Goal: Task Accomplishment & Management: Manage account settings

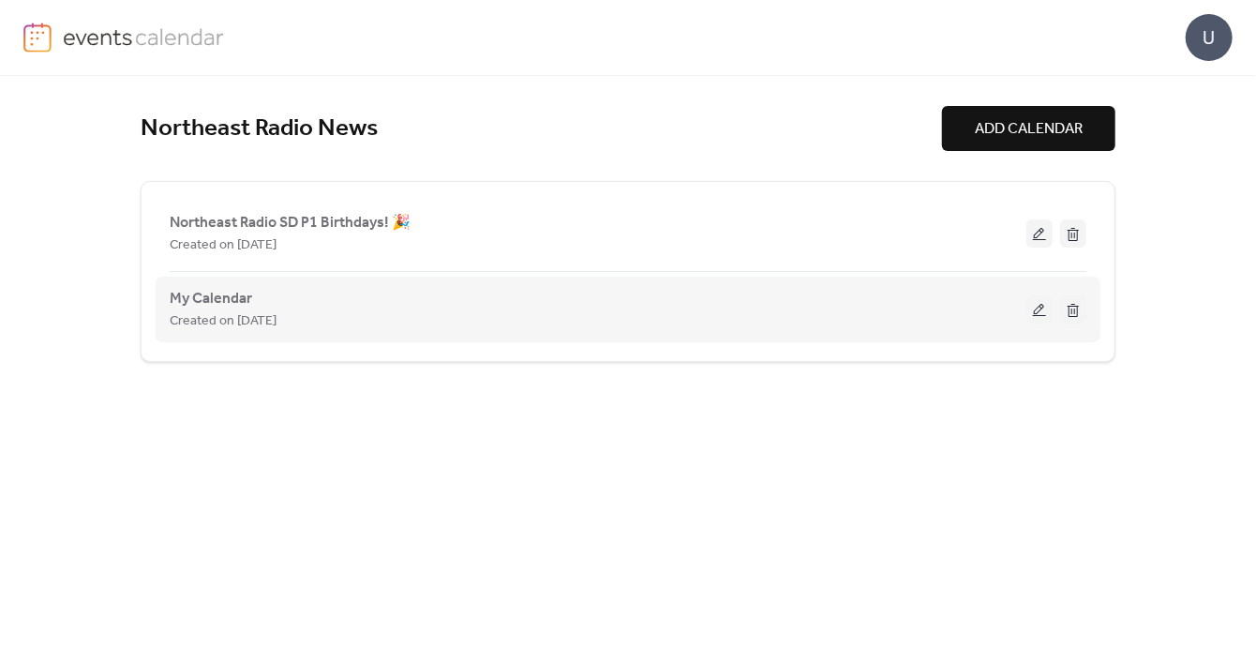
click at [1039, 310] on button at bounding box center [1039, 309] width 26 height 28
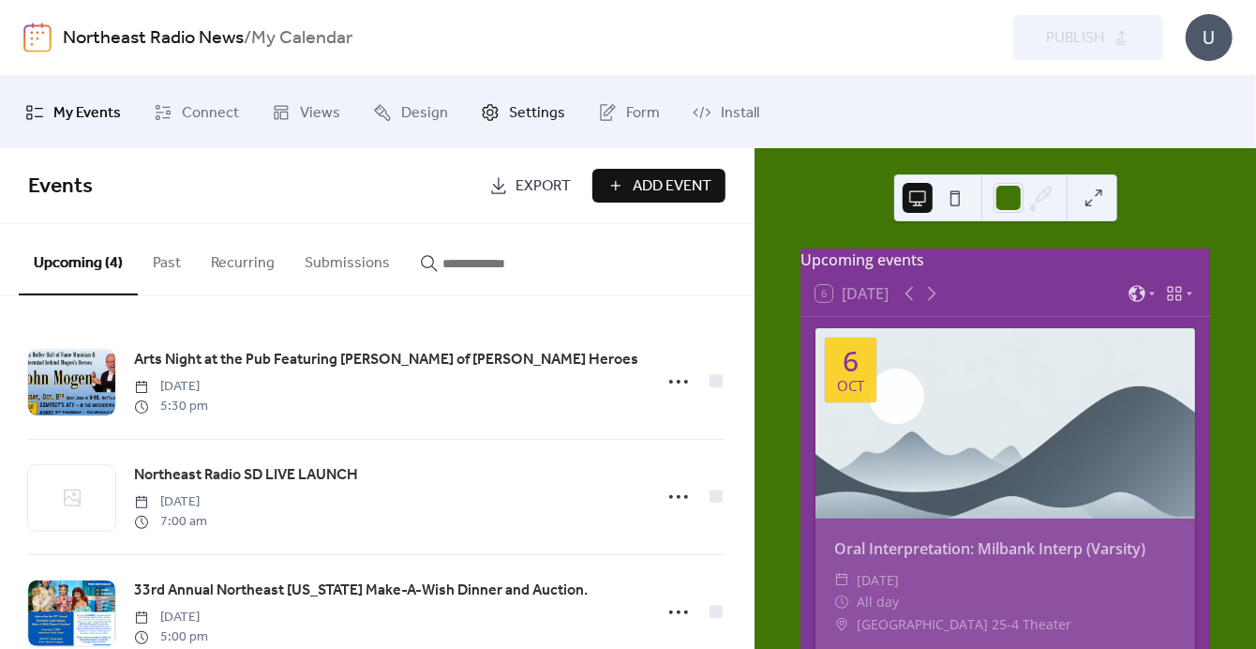
click at [509, 118] on span "Settings" at bounding box center [537, 112] width 56 height 29
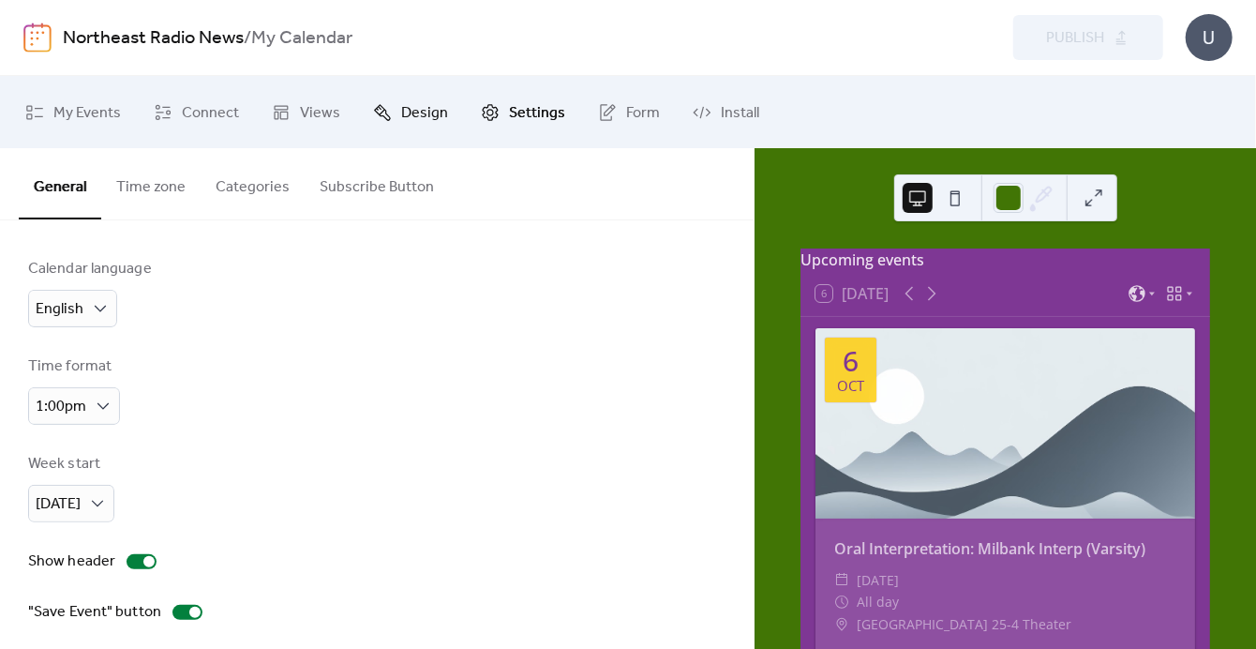
click at [419, 110] on span "Design" at bounding box center [424, 112] width 47 height 29
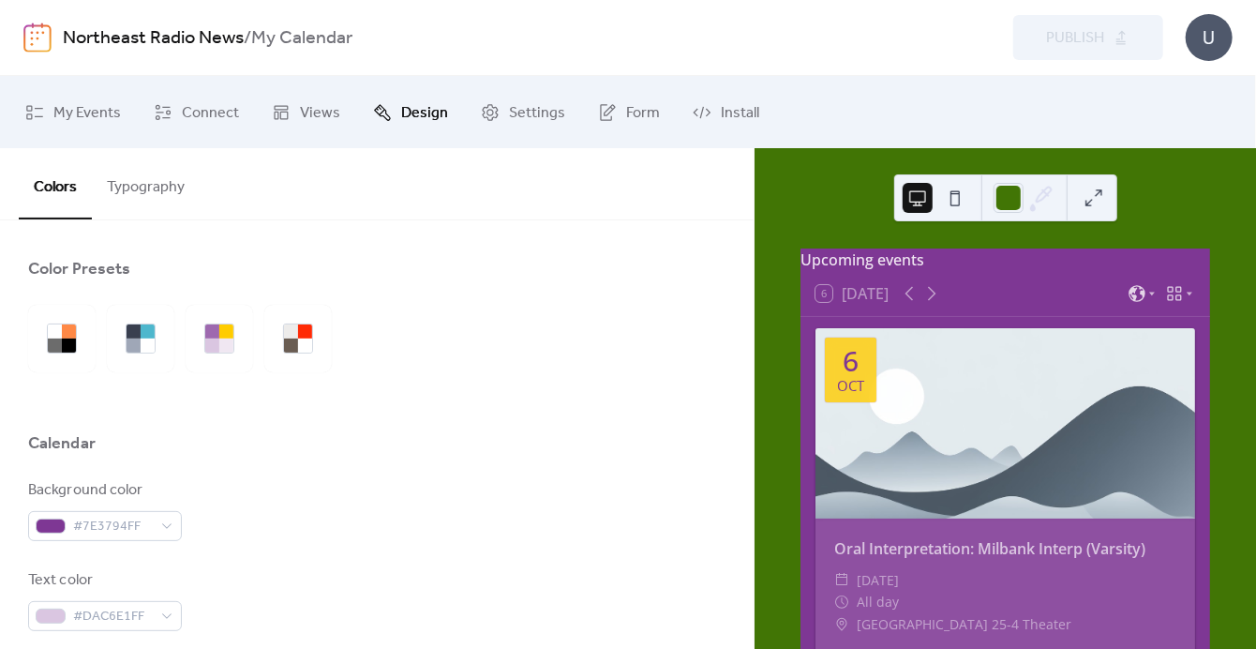
drag, startPoint x: 393, startPoint y: 112, endPoint x: 412, endPoint y: 112, distance: 19.7
click at [393, 112] on link "Design" at bounding box center [410, 111] width 103 height 57
click at [500, 116] on link "Settings" at bounding box center [523, 111] width 112 height 57
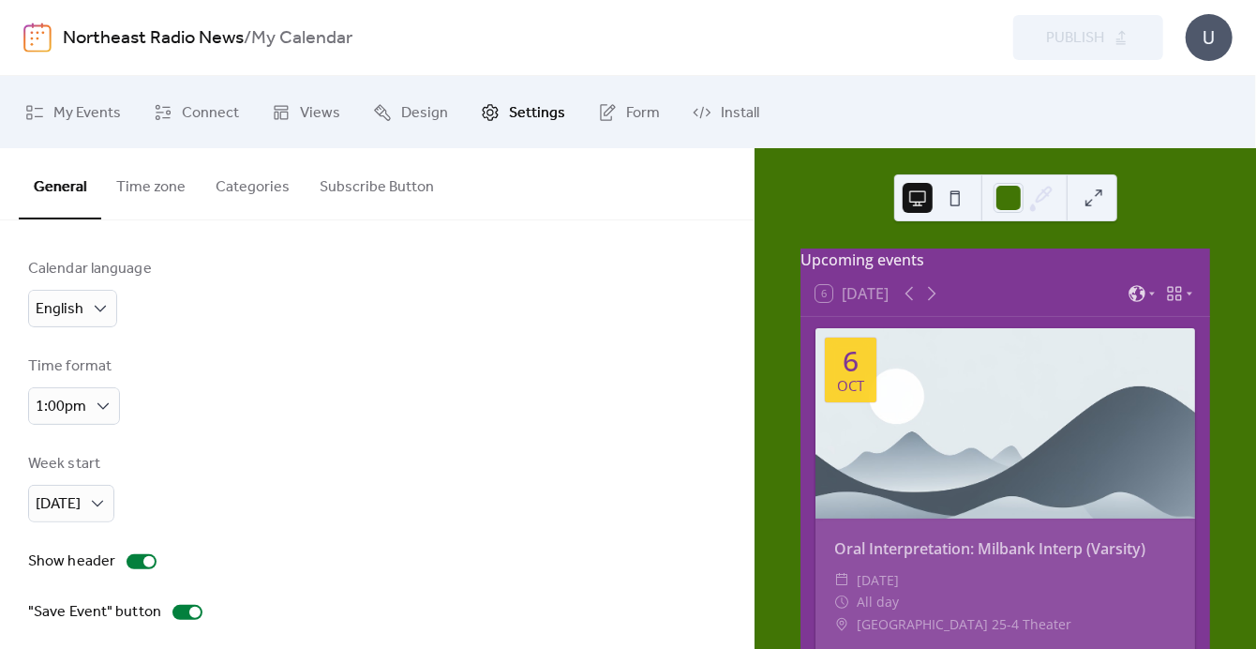
click at [284, 178] on button "Categories" at bounding box center [253, 182] width 104 height 69
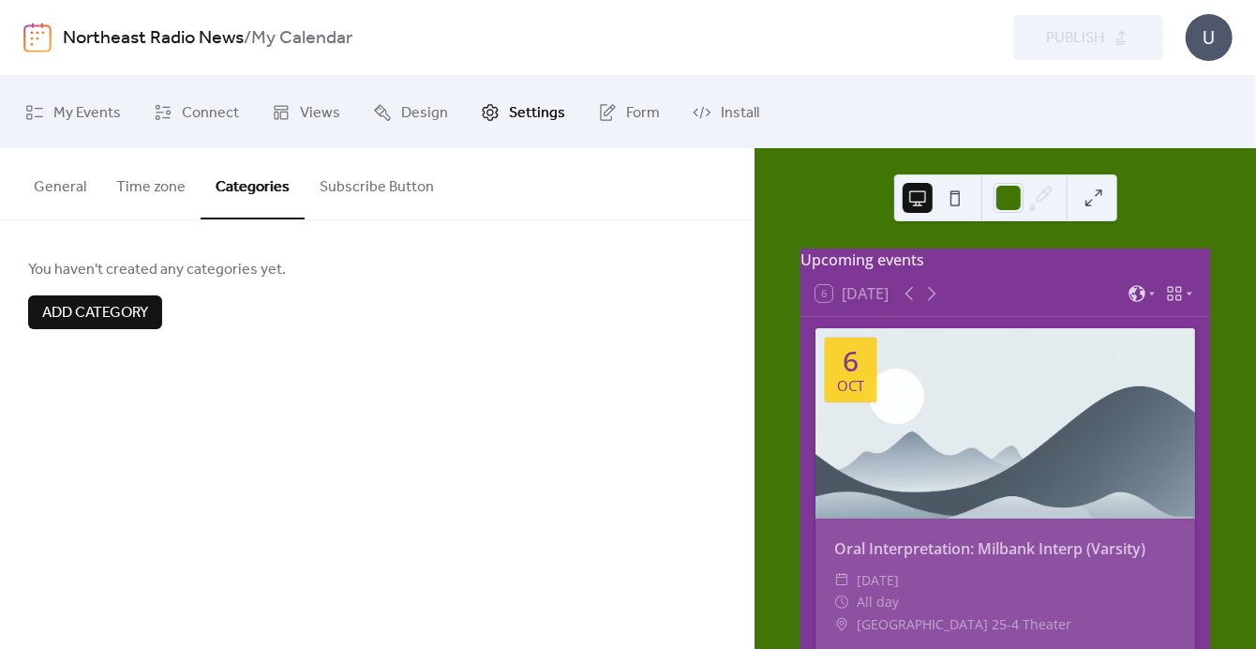
click at [22, 195] on button "General" at bounding box center [60, 182] width 82 height 69
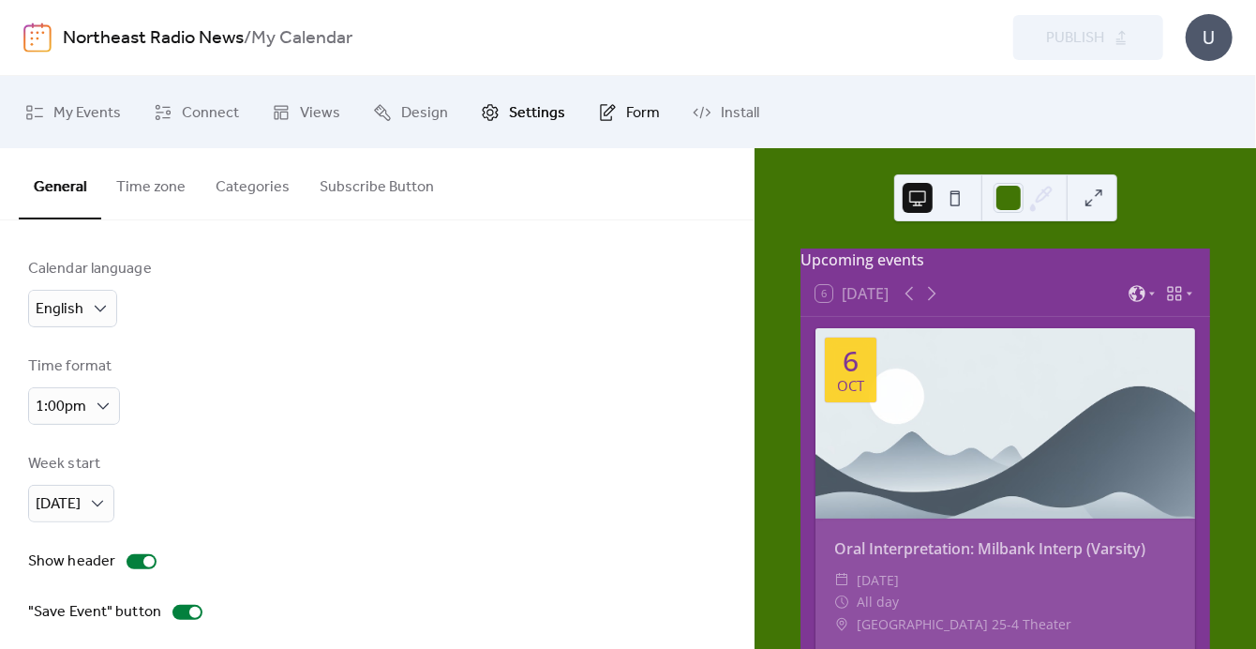
click at [626, 112] on span "Form" at bounding box center [643, 112] width 34 height 29
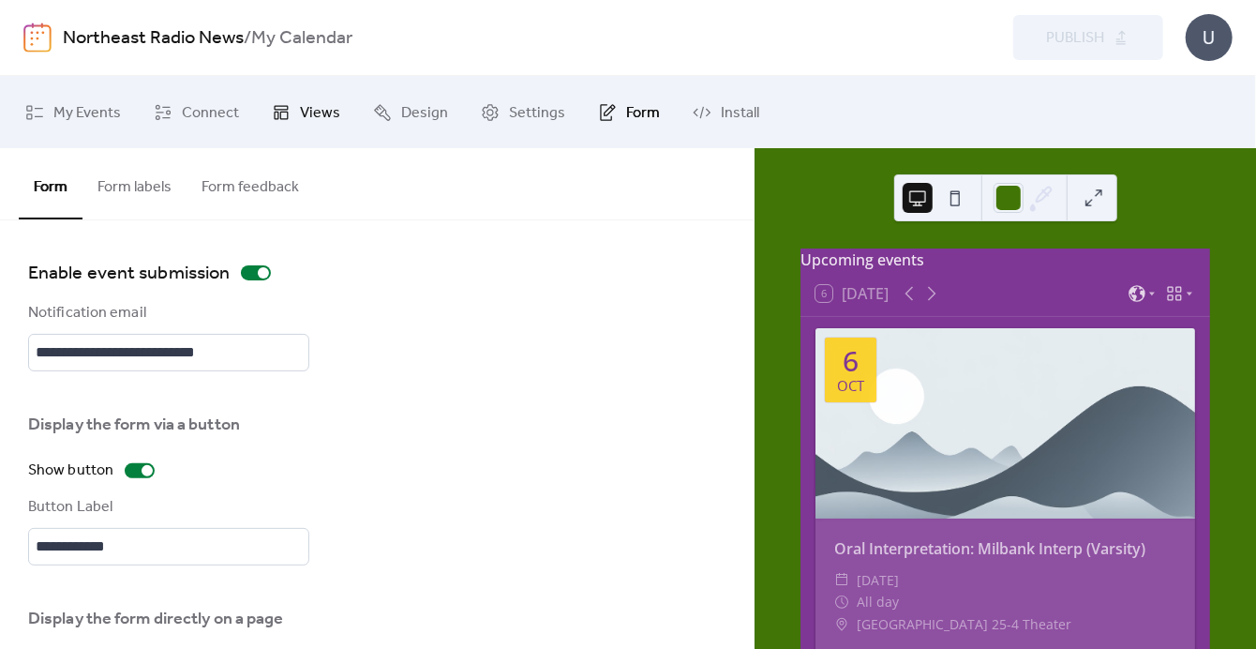
click at [315, 125] on span "Views" at bounding box center [320, 112] width 40 height 29
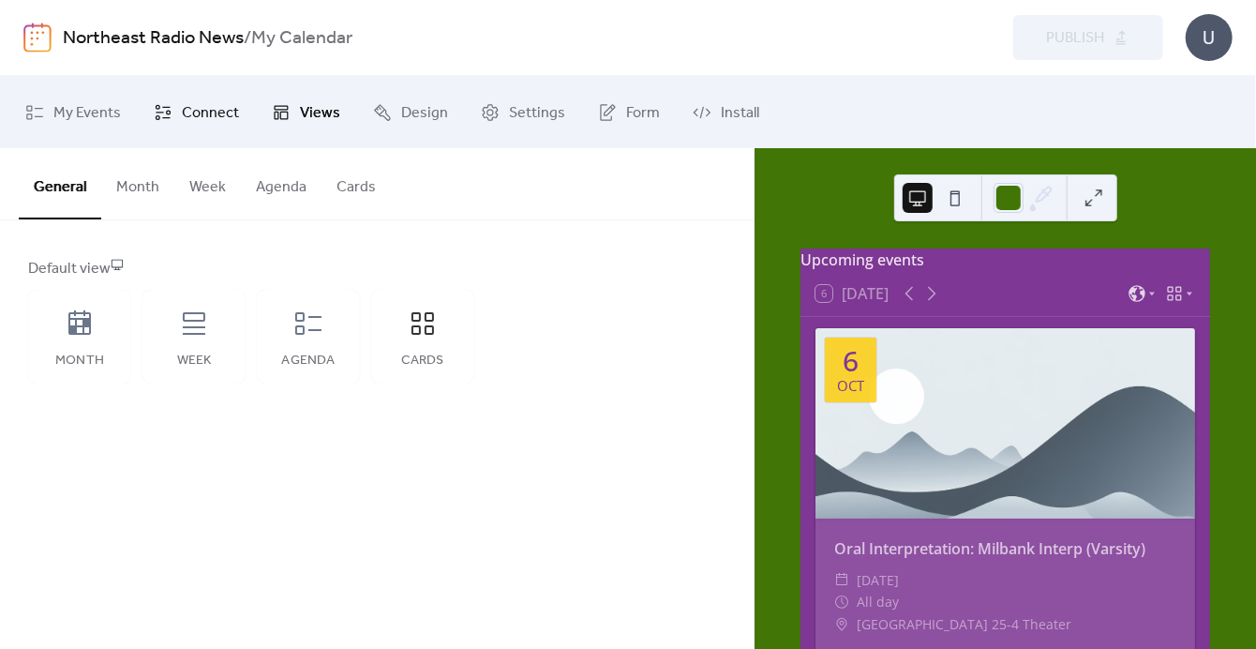
click at [210, 115] on span "Connect" at bounding box center [210, 112] width 57 height 29
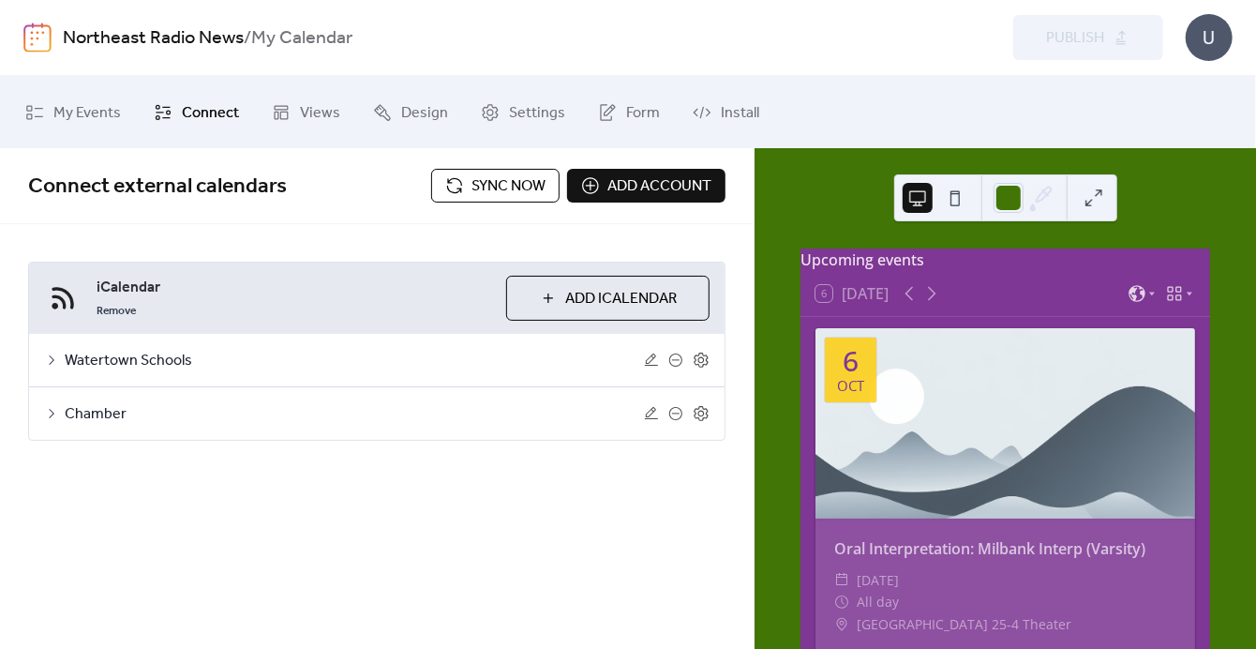
click at [41, 414] on div "Chamber" at bounding box center [377, 413] width 696 height 52
click at [50, 414] on icon at bounding box center [52, 413] width 6 height 9
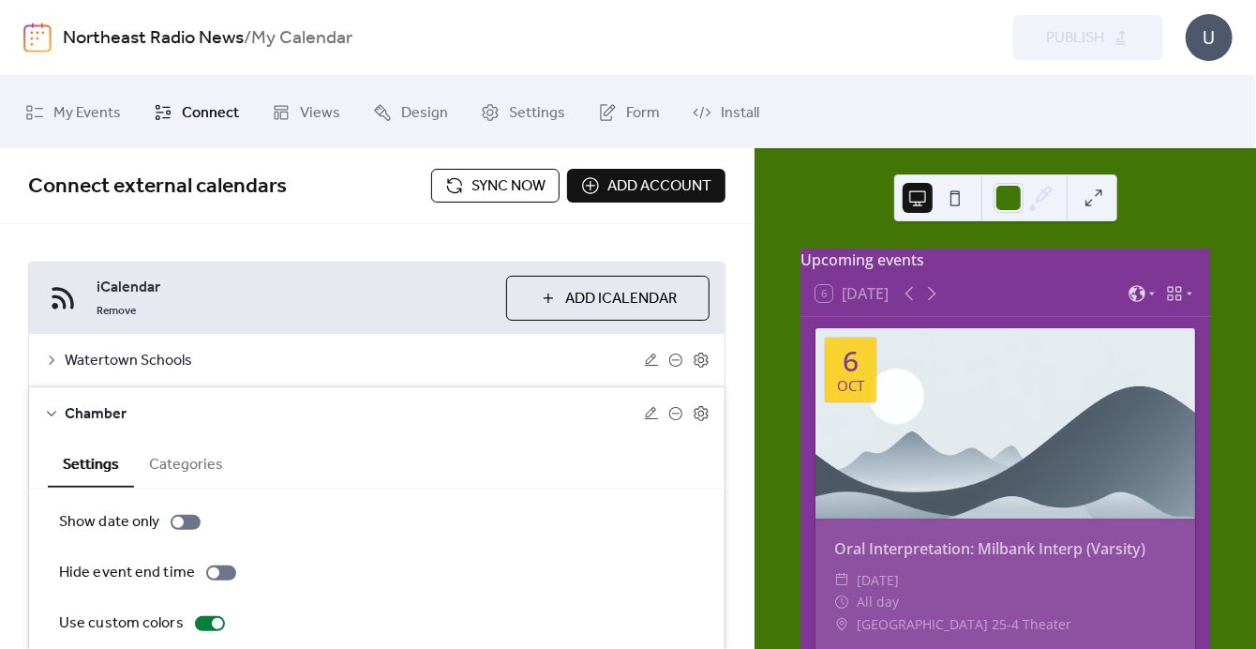
click at [51, 414] on icon at bounding box center [51, 413] width 15 height 15
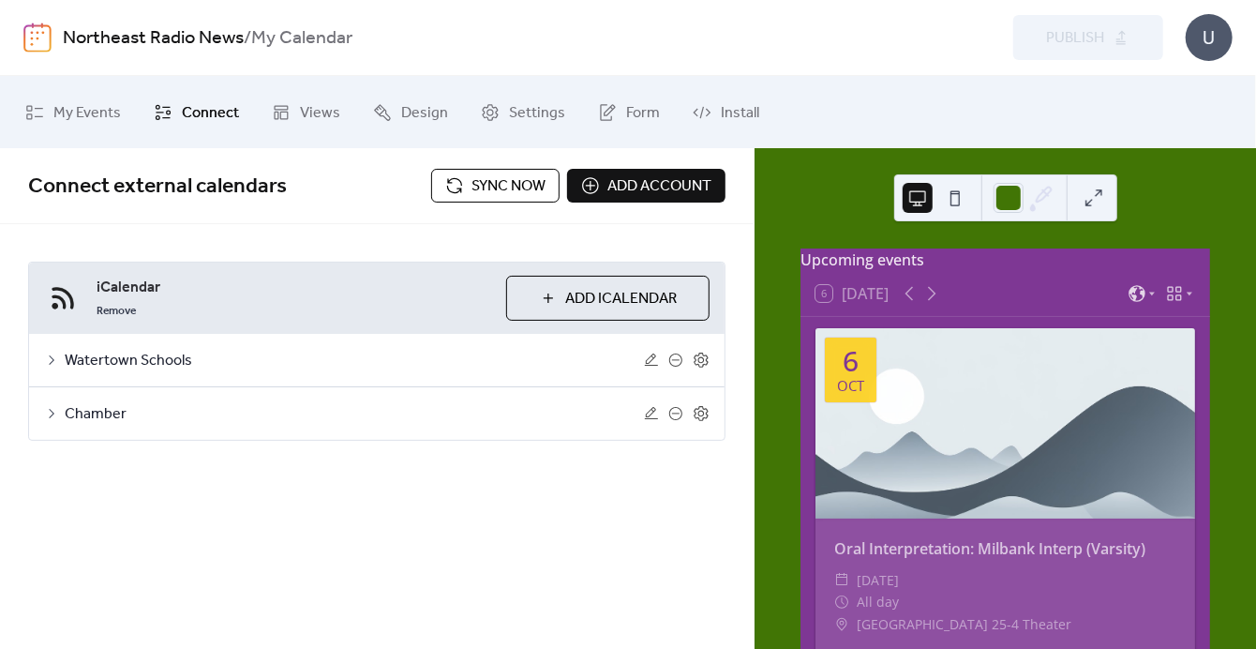
click at [51, 416] on icon at bounding box center [51, 413] width 15 height 15
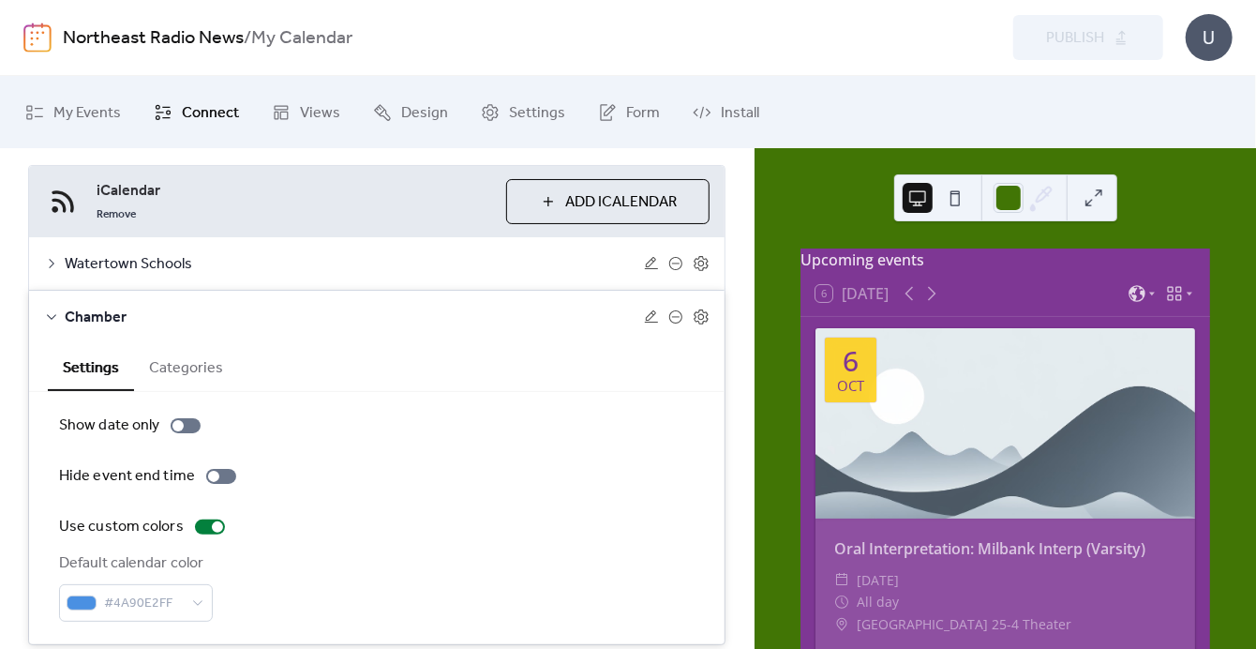
scroll to position [165, 0]
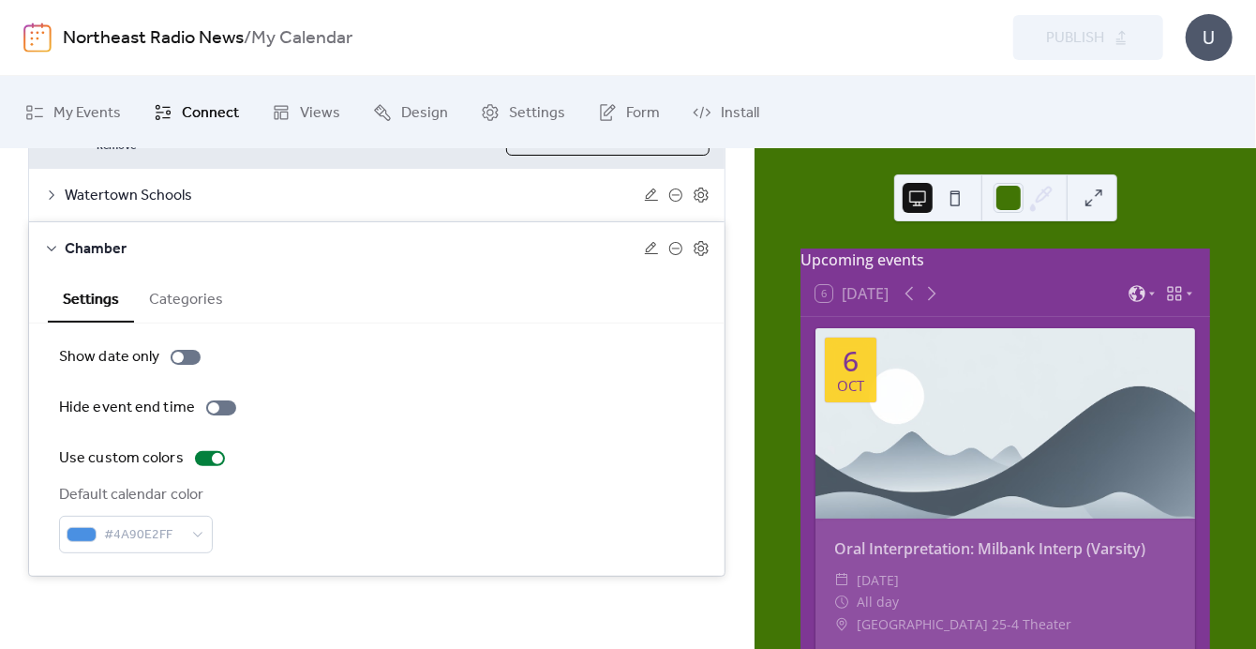
click at [51, 249] on icon at bounding box center [51, 248] width 15 height 15
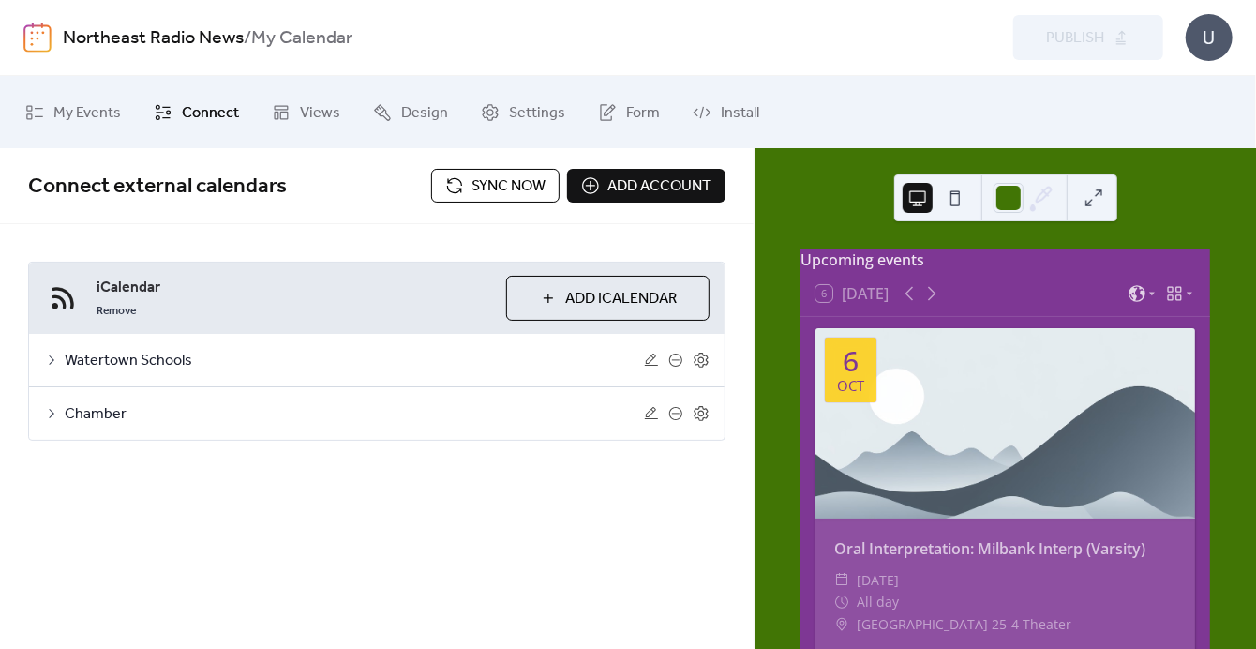
scroll to position [0, 0]
click at [71, 114] on span "My Events" at bounding box center [86, 112] width 67 height 29
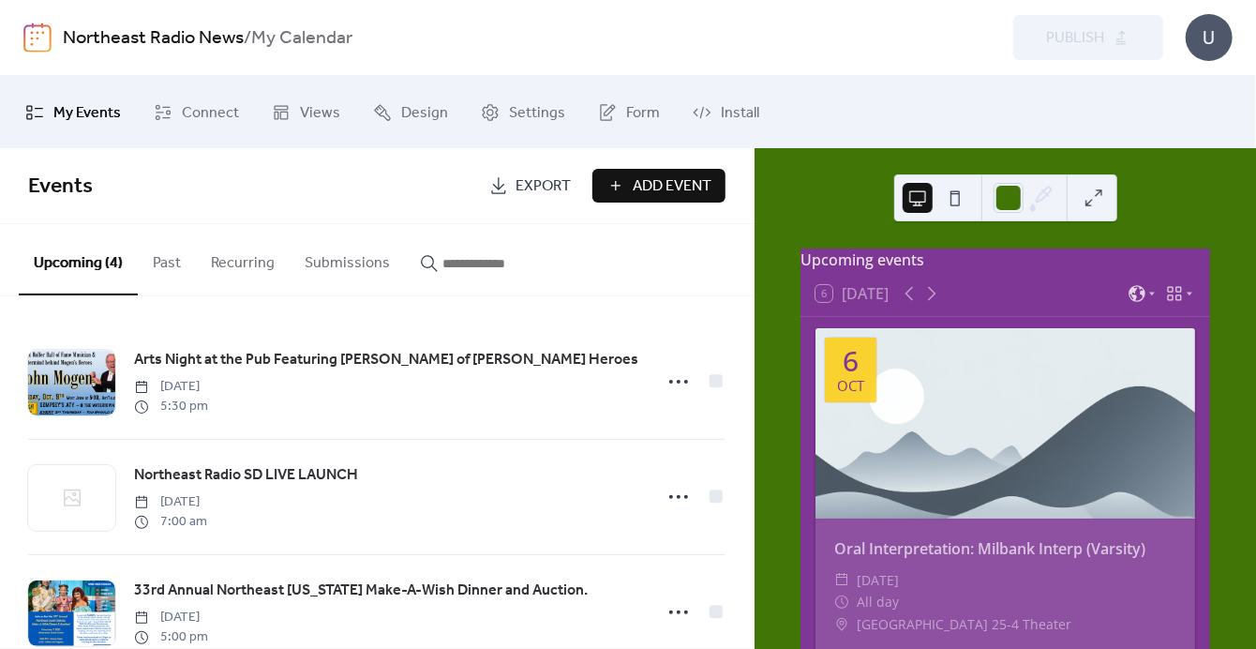
click at [38, 38] on img at bounding box center [37, 37] width 28 height 30
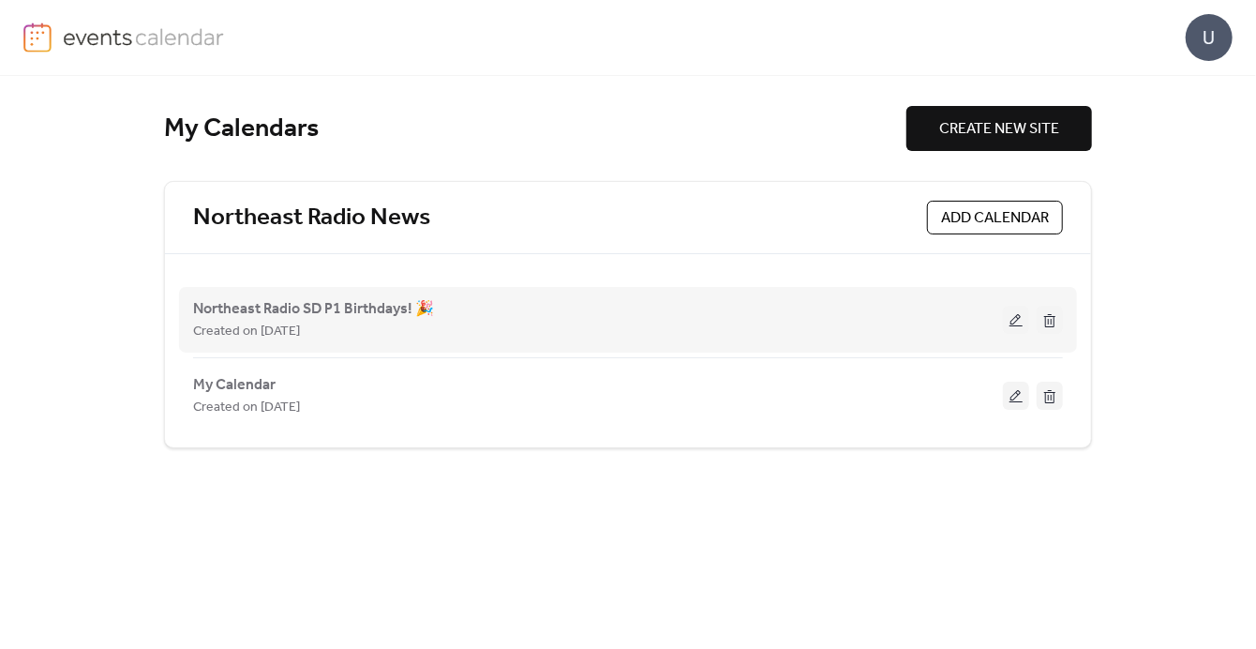
click at [1022, 325] on button at bounding box center [1016, 320] width 26 height 28
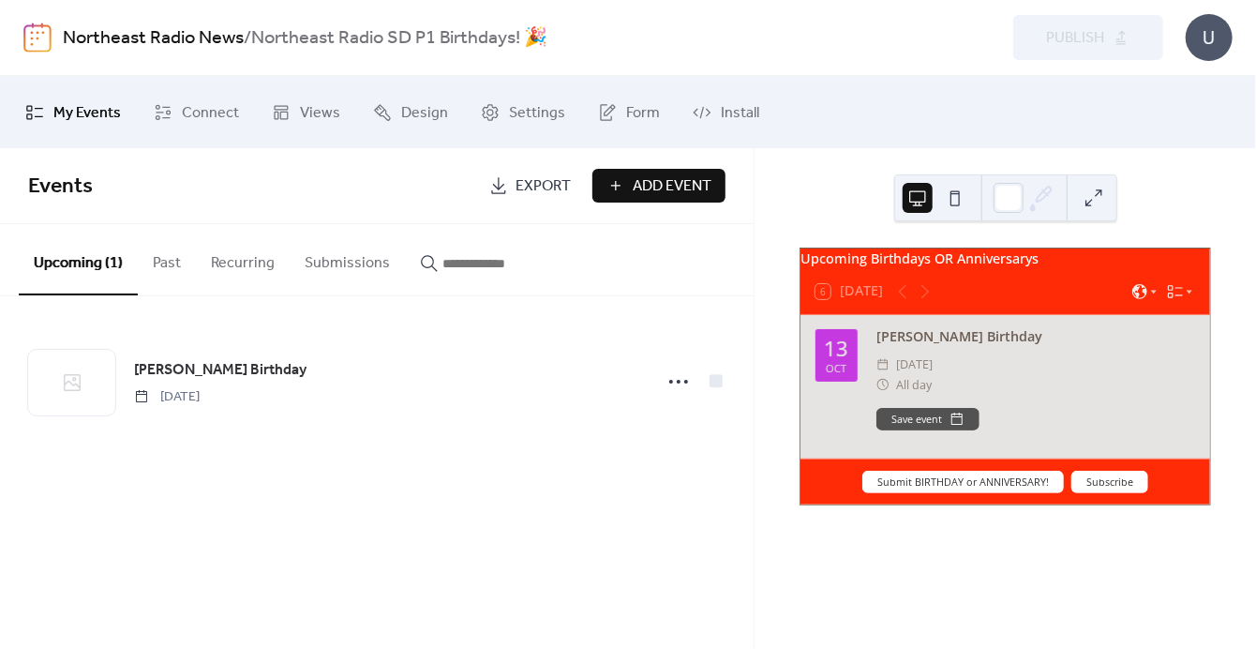
click at [968, 491] on button "Submit BIRTHDAY or ANNIVERSARY!" at bounding box center [963, 482] width 202 height 22
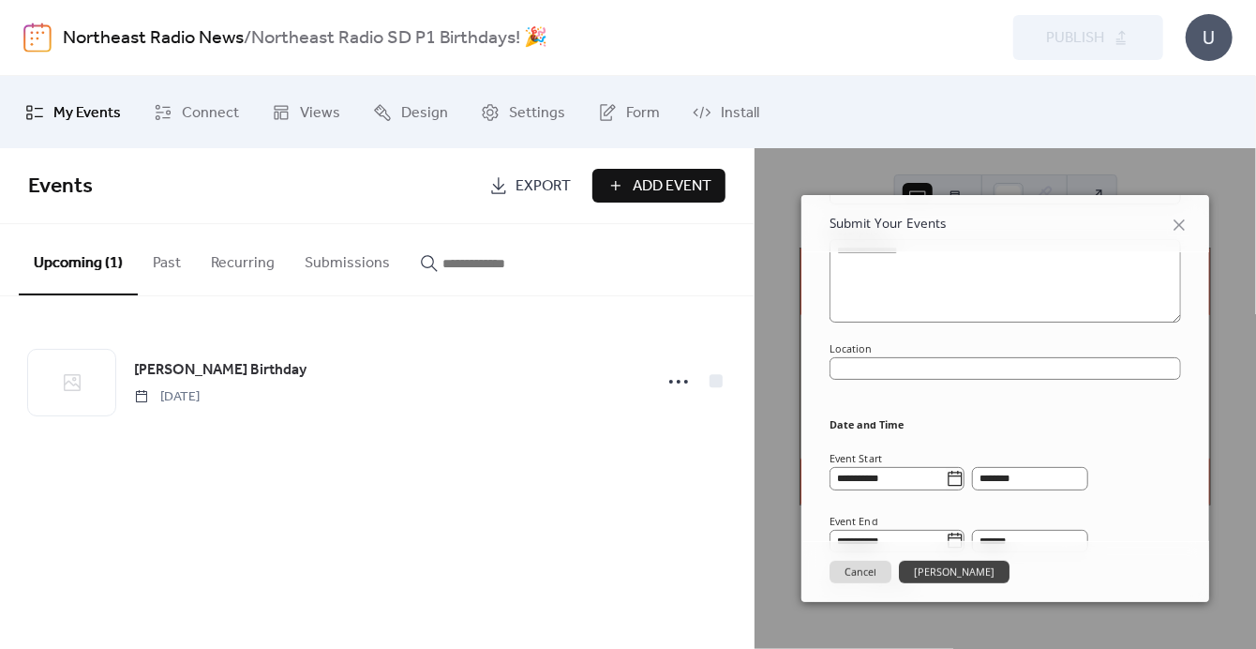
scroll to position [469, 0]
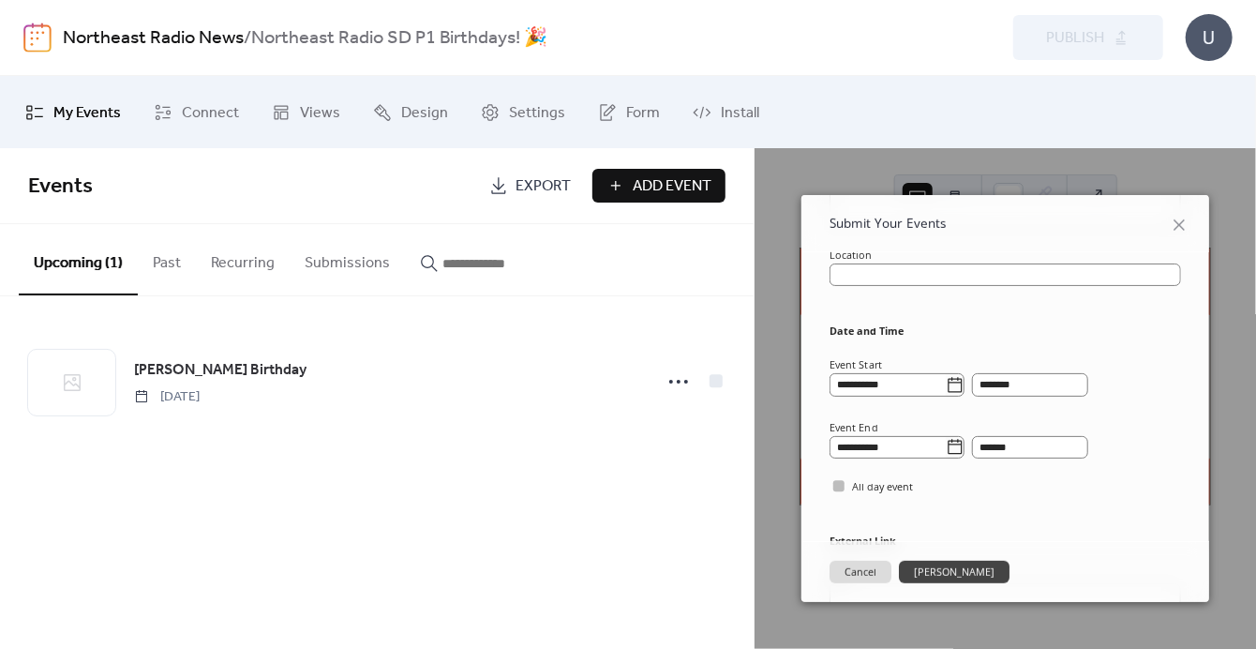
drag, startPoint x: 934, startPoint y: 568, endPoint x: 1110, endPoint y: 589, distance: 177.4
click at [1110, 589] on div "Cancel [PERSON_NAME]" at bounding box center [1005, 571] width 408 height 61
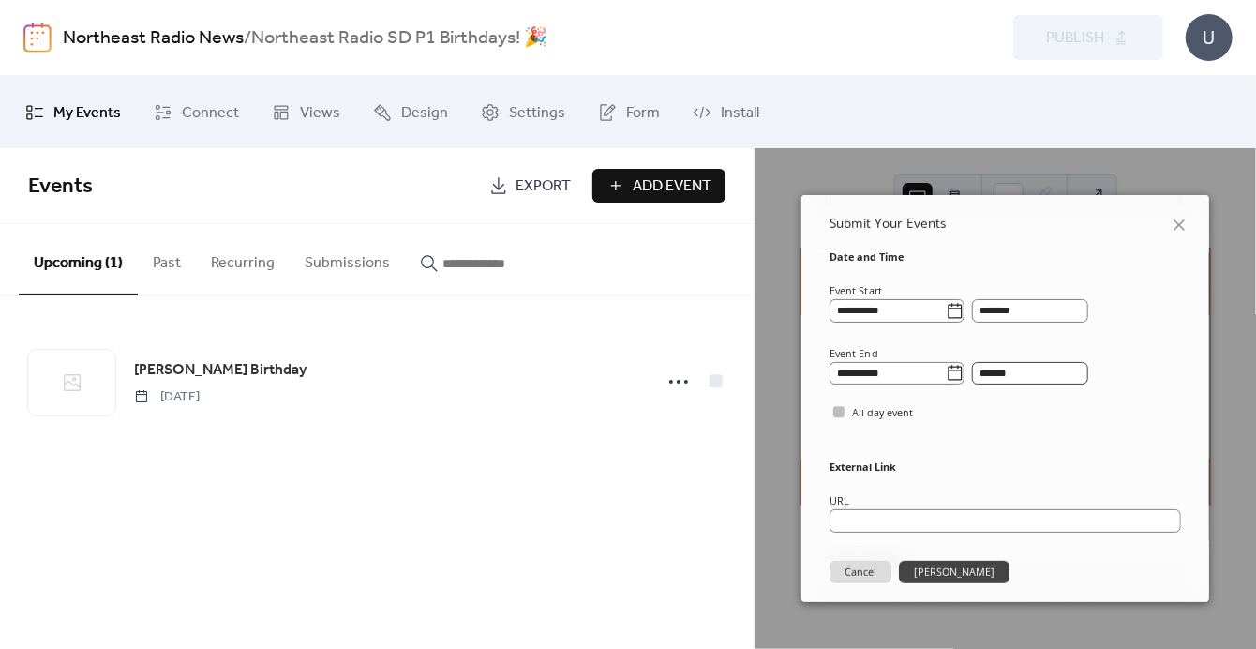
scroll to position [442, 0]
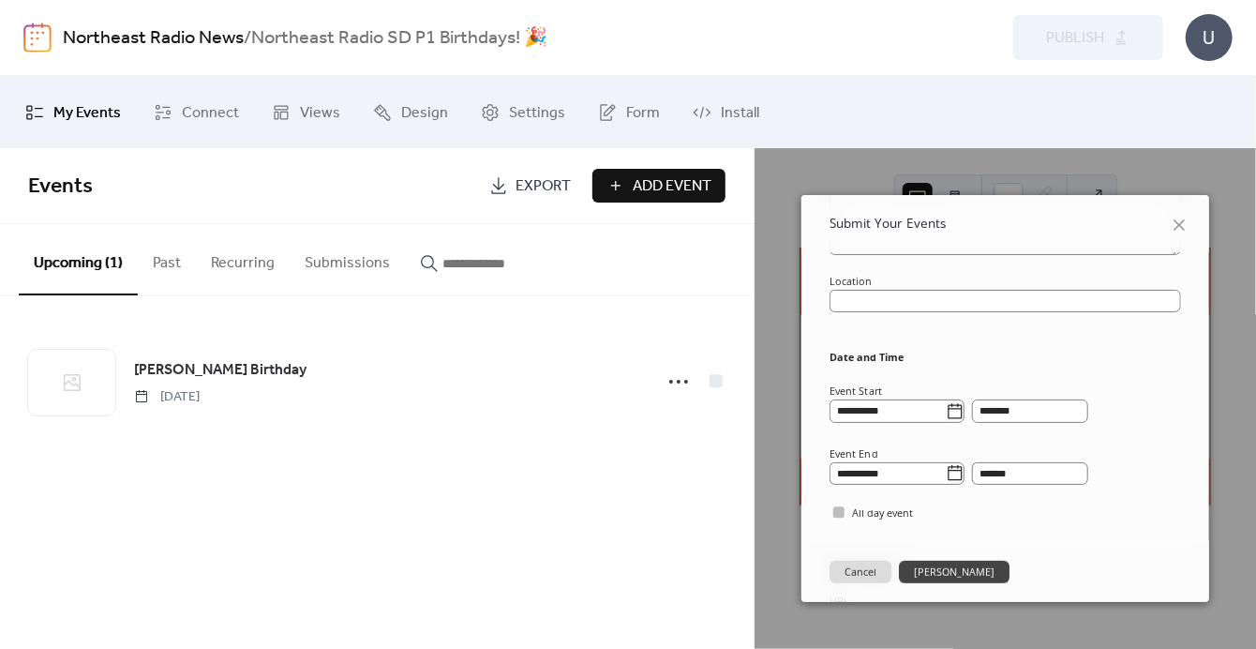
click at [870, 575] on button "Cancel" at bounding box center [861, 572] width 62 height 22
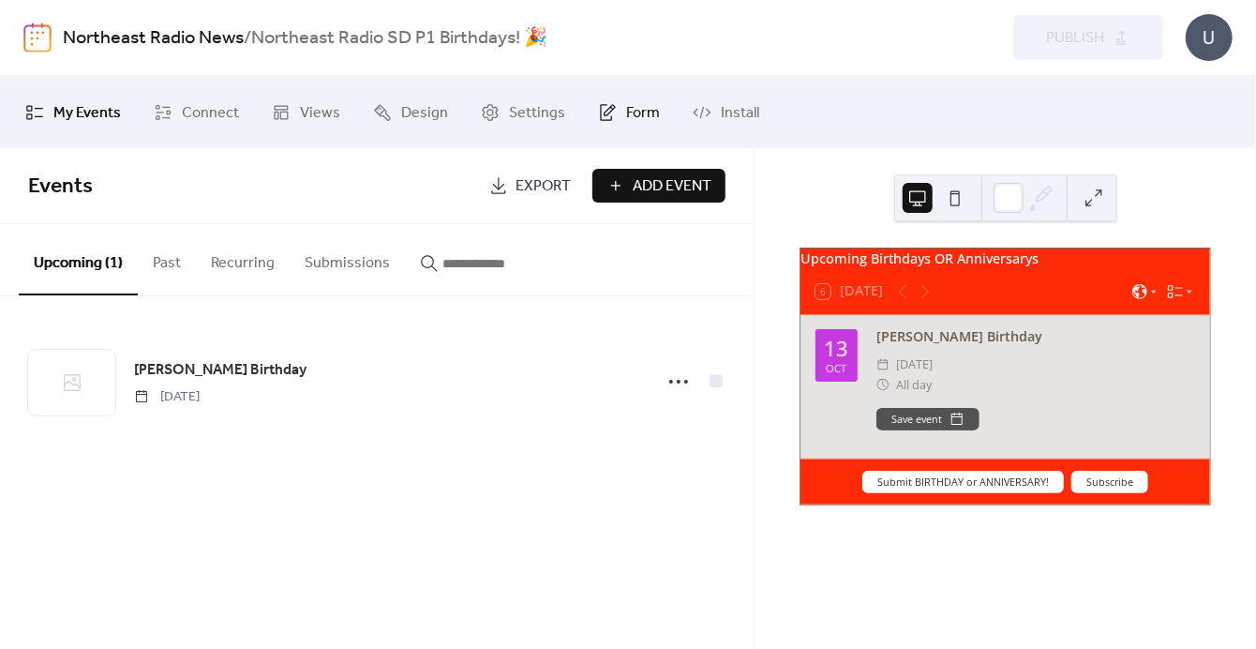
click at [588, 110] on link "Form" at bounding box center [629, 111] width 90 height 57
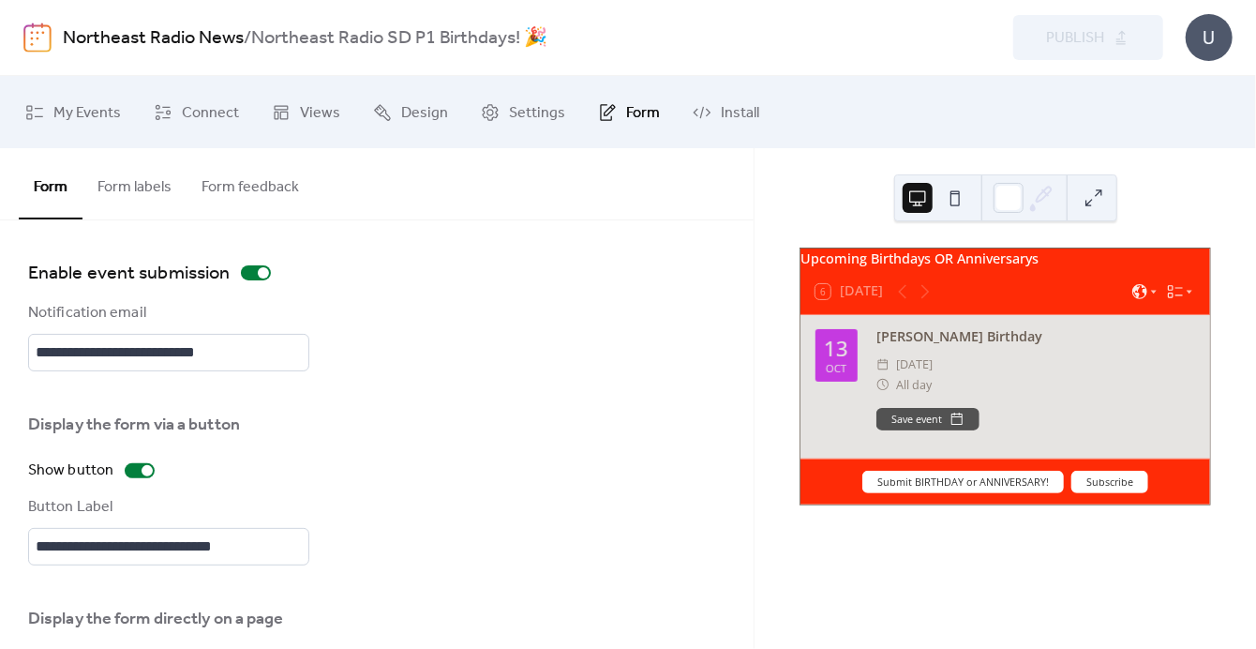
click at [601, 124] on link "Form" at bounding box center [629, 111] width 90 height 57
click at [509, 110] on span "Settings" at bounding box center [537, 112] width 56 height 29
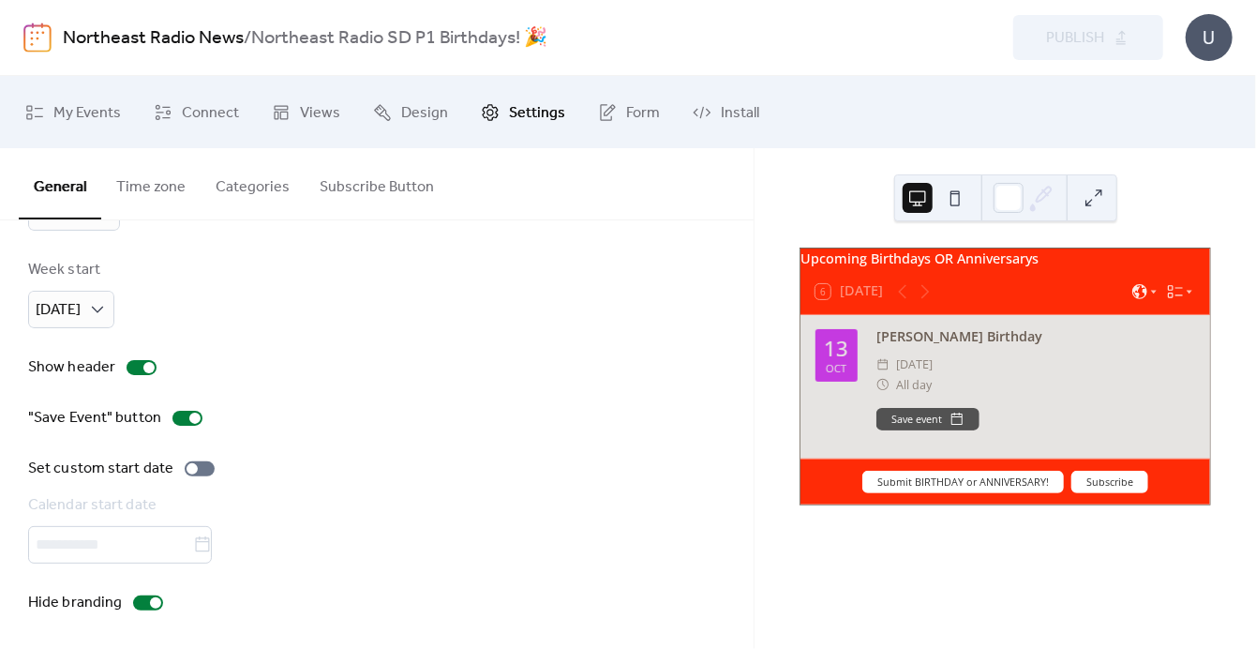
scroll to position [194, 0]
click at [419, 116] on span "Design" at bounding box center [424, 112] width 47 height 29
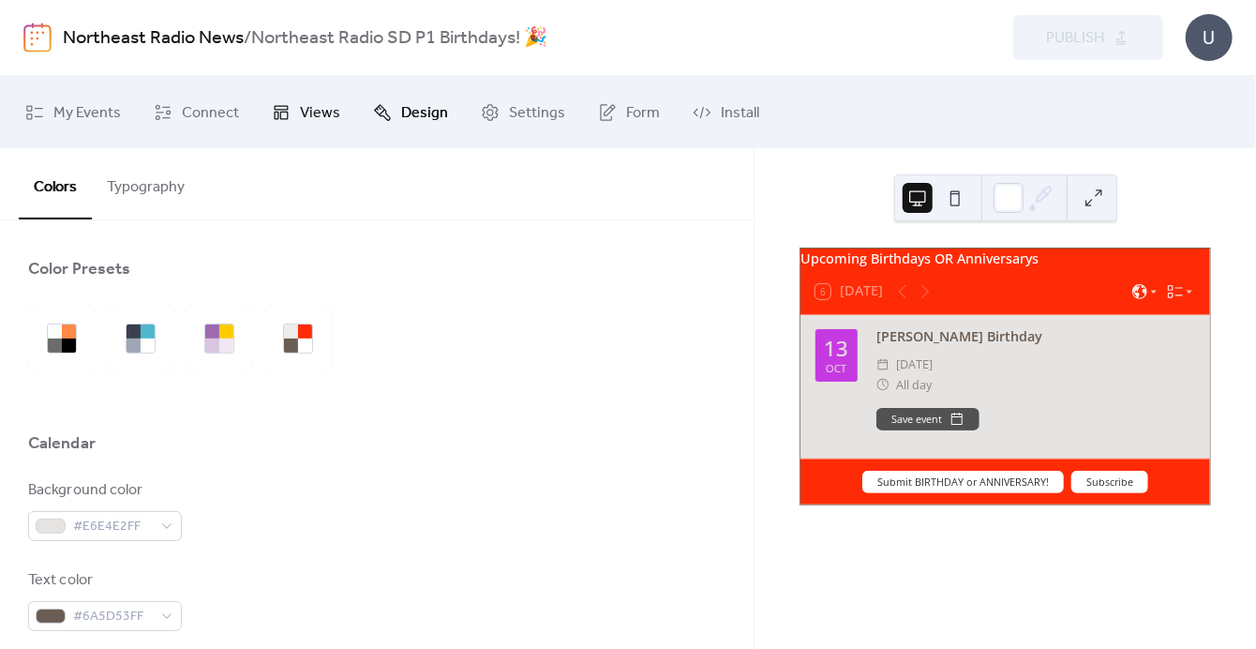
click at [292, 116] on link "Views" at bounding box center [306, 111] width 97 height 57
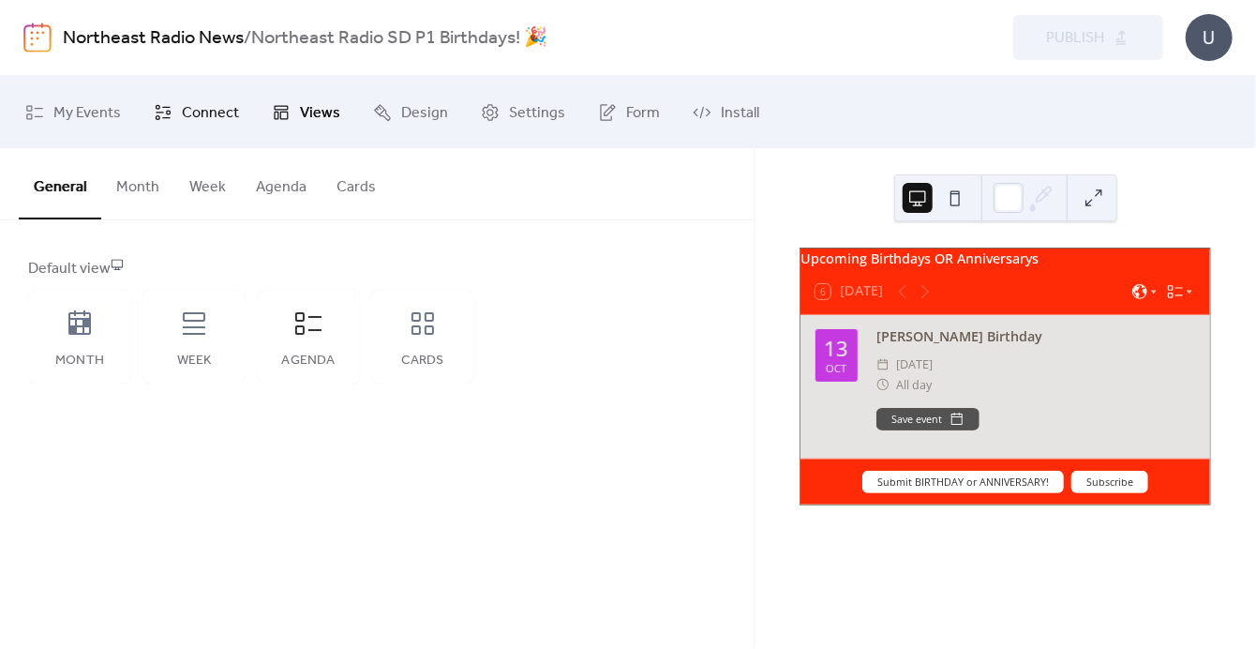
click at [194, 110] on span "Connect" at bounding box center [210, 112] width 57 height 29
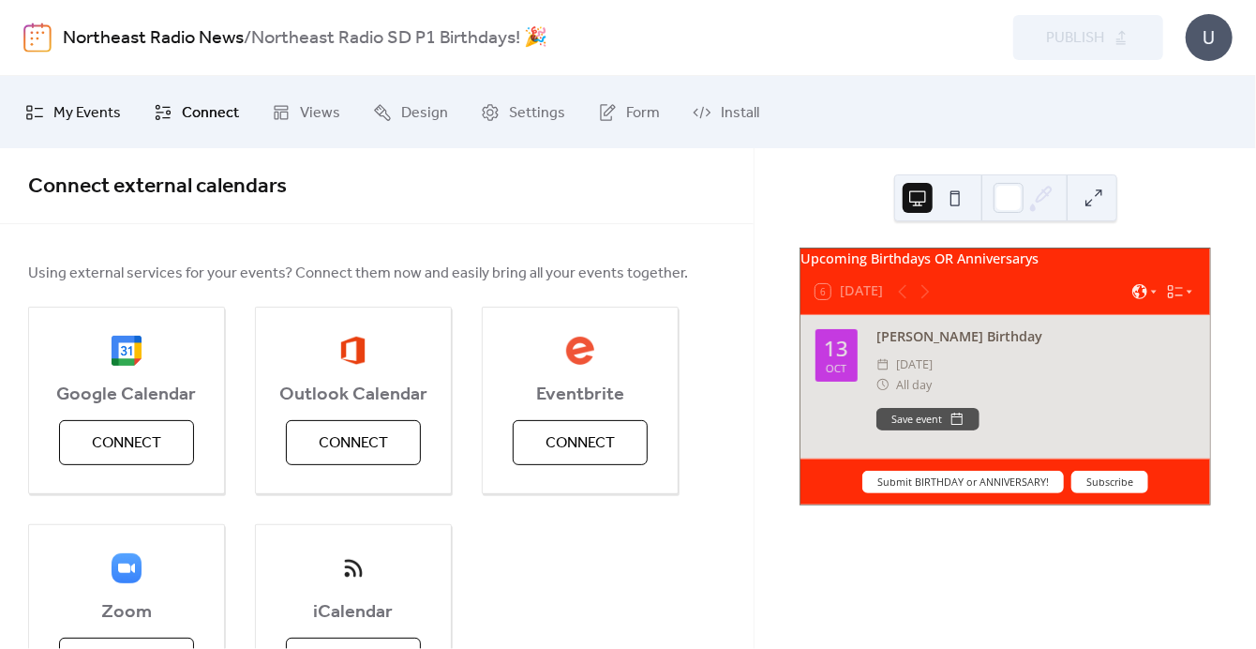
click at [83, 112] on span "My Events" at bounding box center [86, 112] width 67 height 29
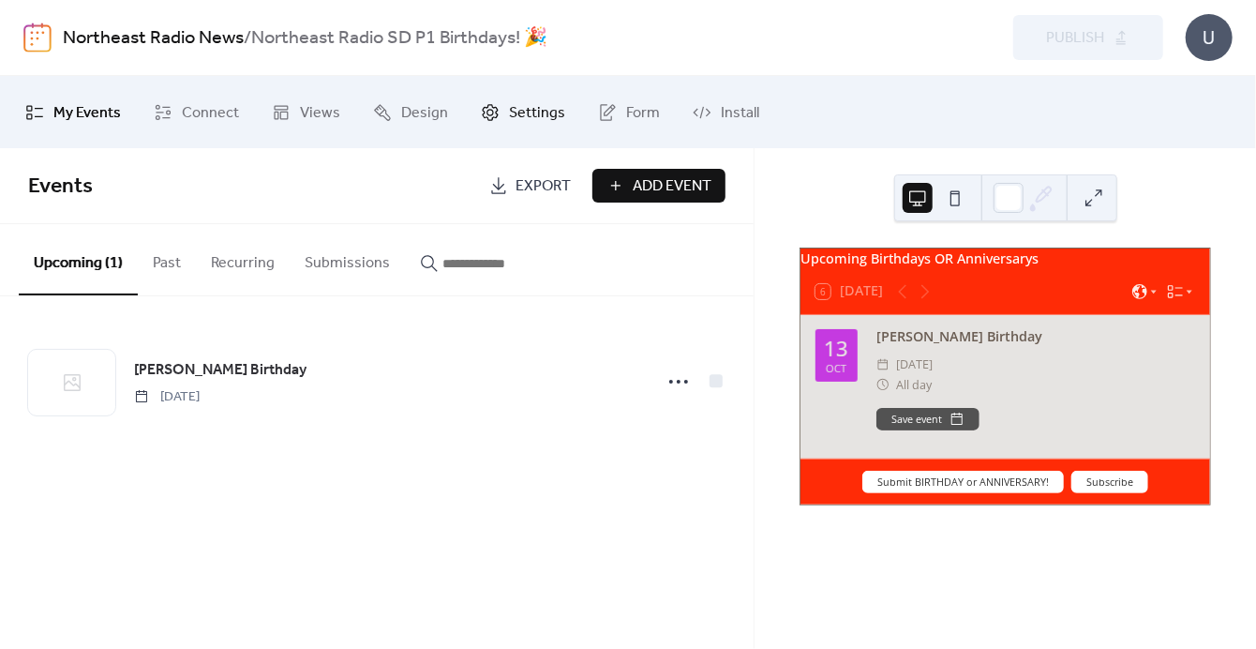
drag, startPoint x: 501, startPoint y: 107, endPoint x: 511, endPoint y: 105, distance: 9.6
click at [500, 109] on link "Settings" at bounding box center [523, 111] width 112 height 57
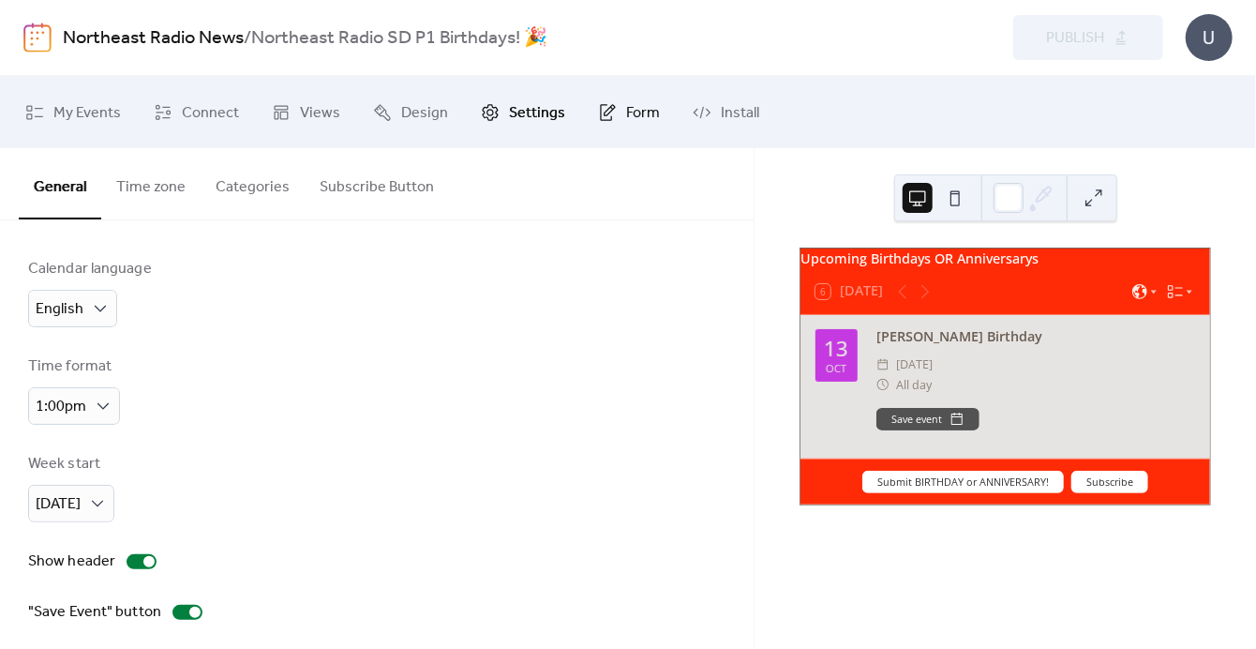
click at [628, 94] on link "Form" at bounding box center [629, 111] width 90 height 57
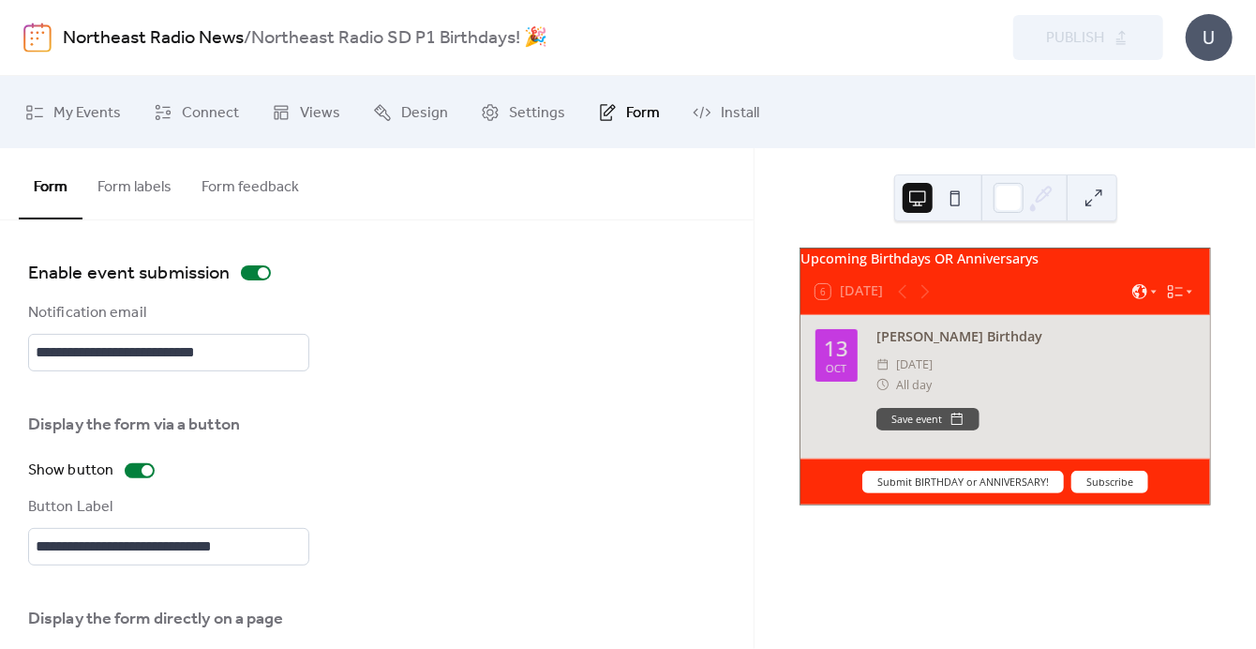
click at [955, 189] on button at bounding box center [955, 198] width 30 height 30
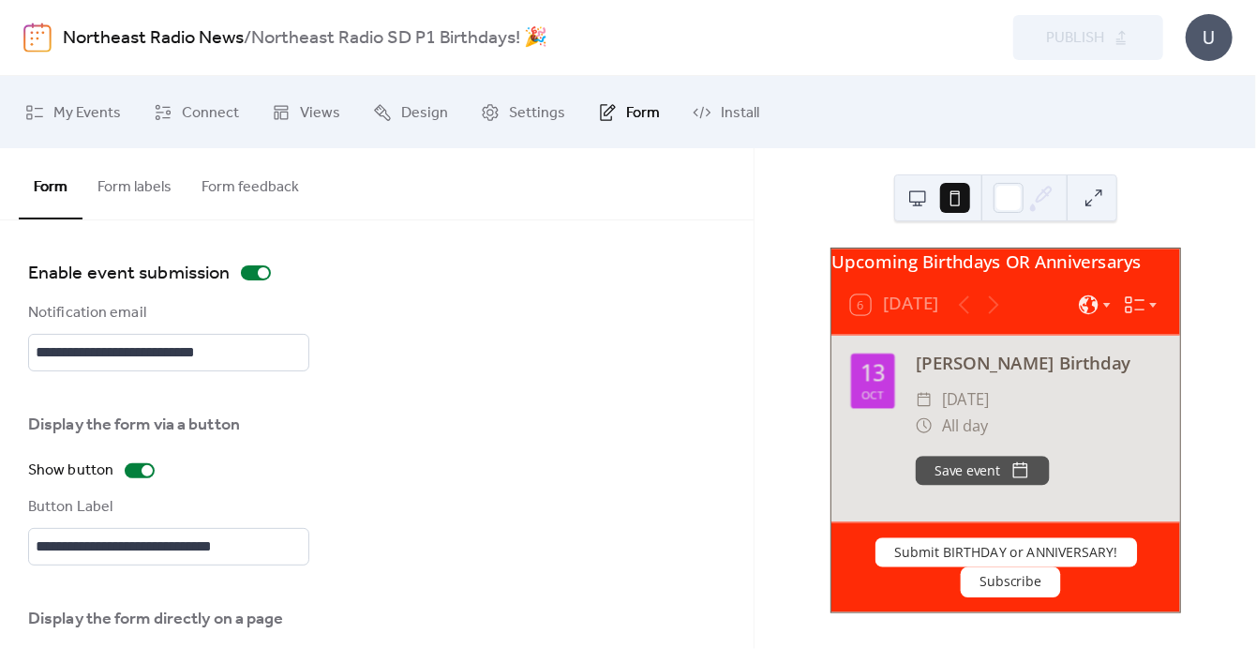
click at [926, 198] on button at bounding box center [918, 198] width 30 height 30
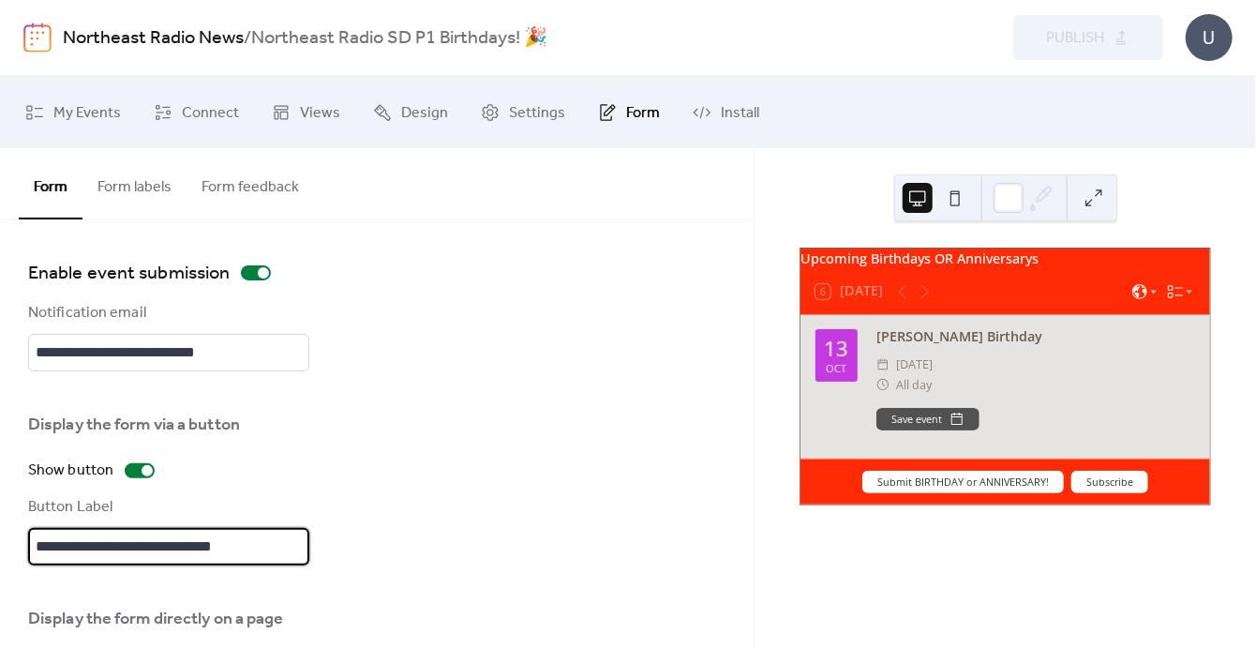
drag, startPoint x: 152, startPoint y: 545, endPoint x: 243, endPoint y: 605, distance: 108.9
click at [152, 545] on input "**********" at bounding box center [168, 546] width 281 height 37
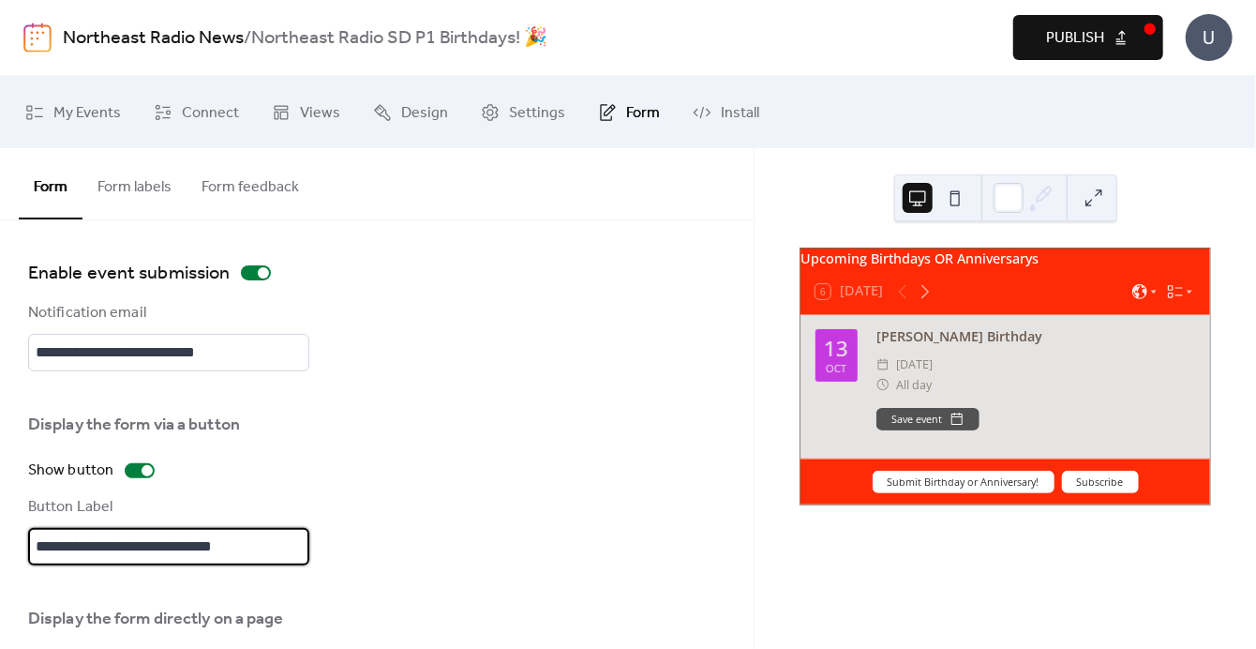
type input "**********"
click at [498, 444] on div "**********" at bounding box center [376, 482] width 697 height 166
click at [962, 202] on button at bounding box center [955, 198] width 30 height 30
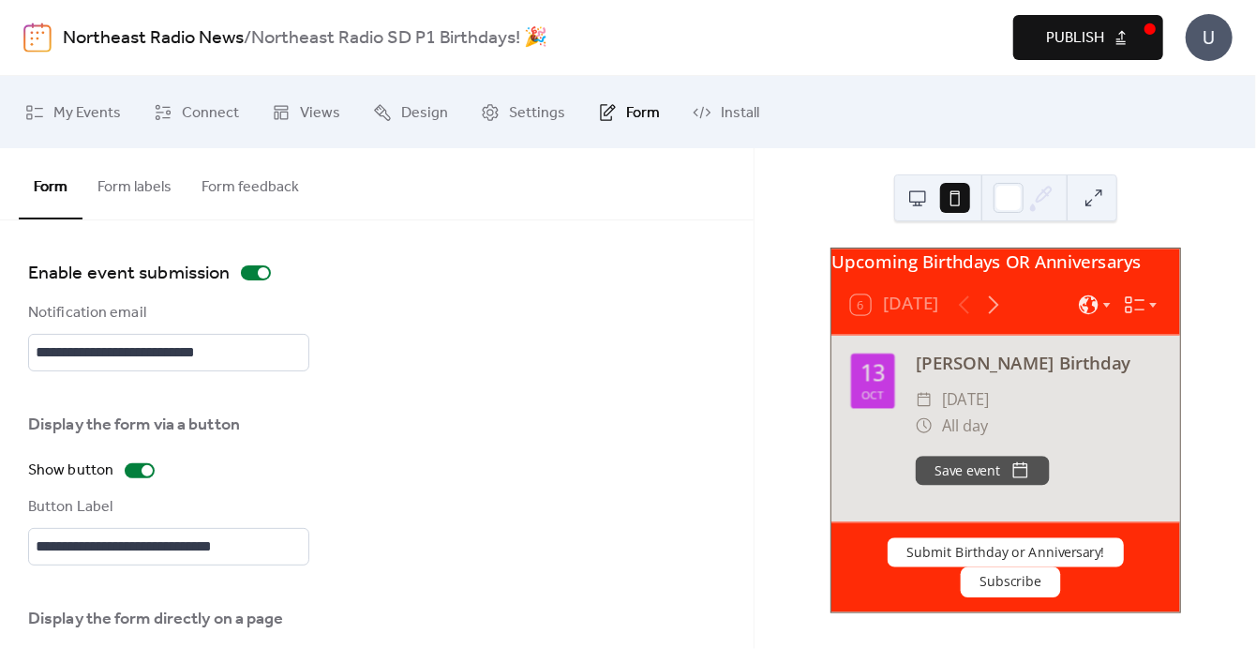
click at [919, 198] on button at bounding box center [918, 198] width 30 height 30
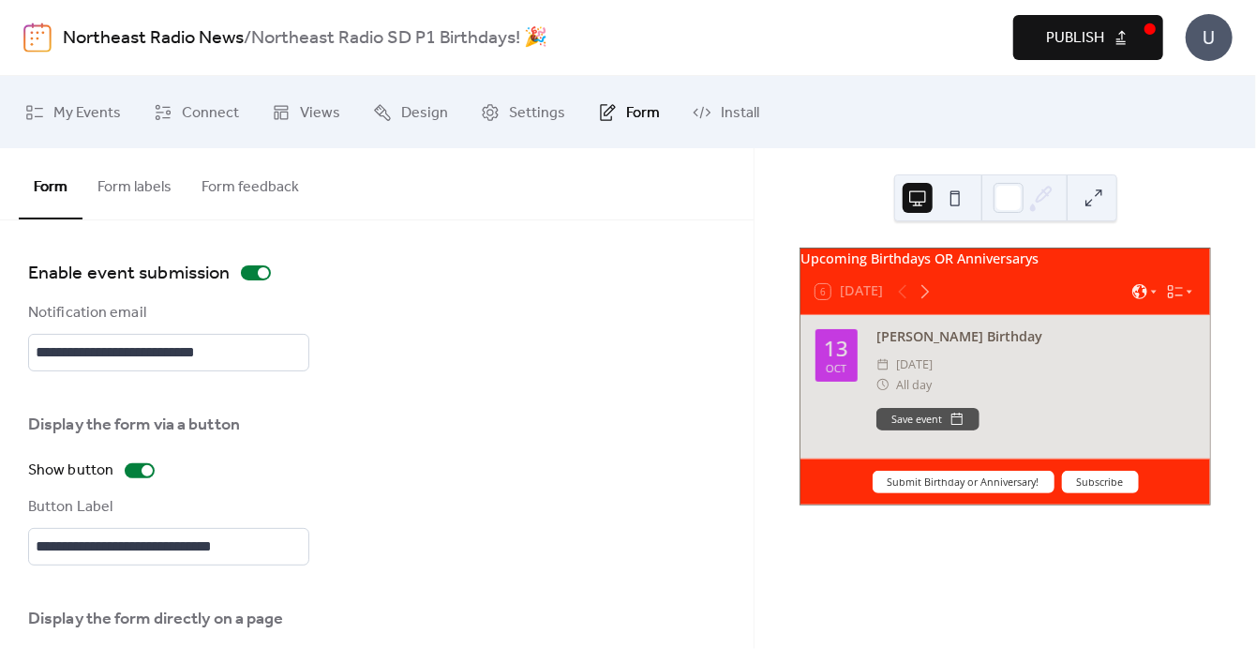
click at [1107, 48] on button "Publish" at bounding box center [1088, 37] width 150 height 45
click at [724, 113] on span "Install" at bounding box center [740, 112] width 38 height 29
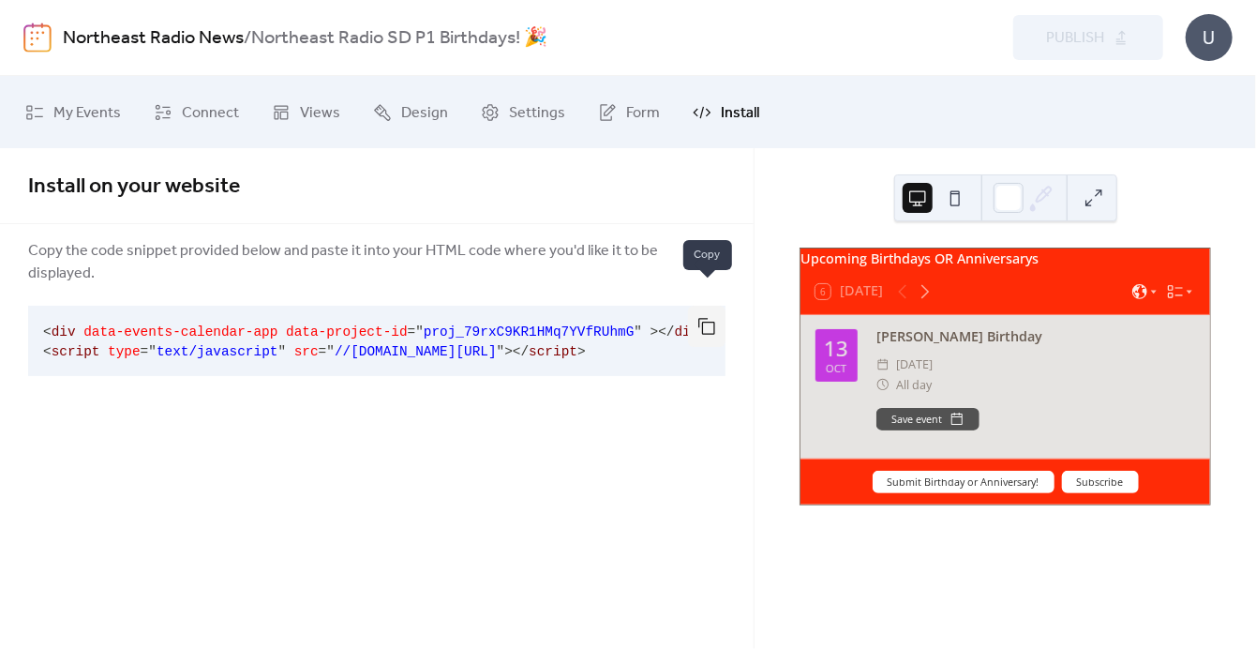
click at [706, 306] on button "button" at bounding box center [706, 326] width 37 height 41
